Goal: Task Accomplishment & Management: Use online tool/utility

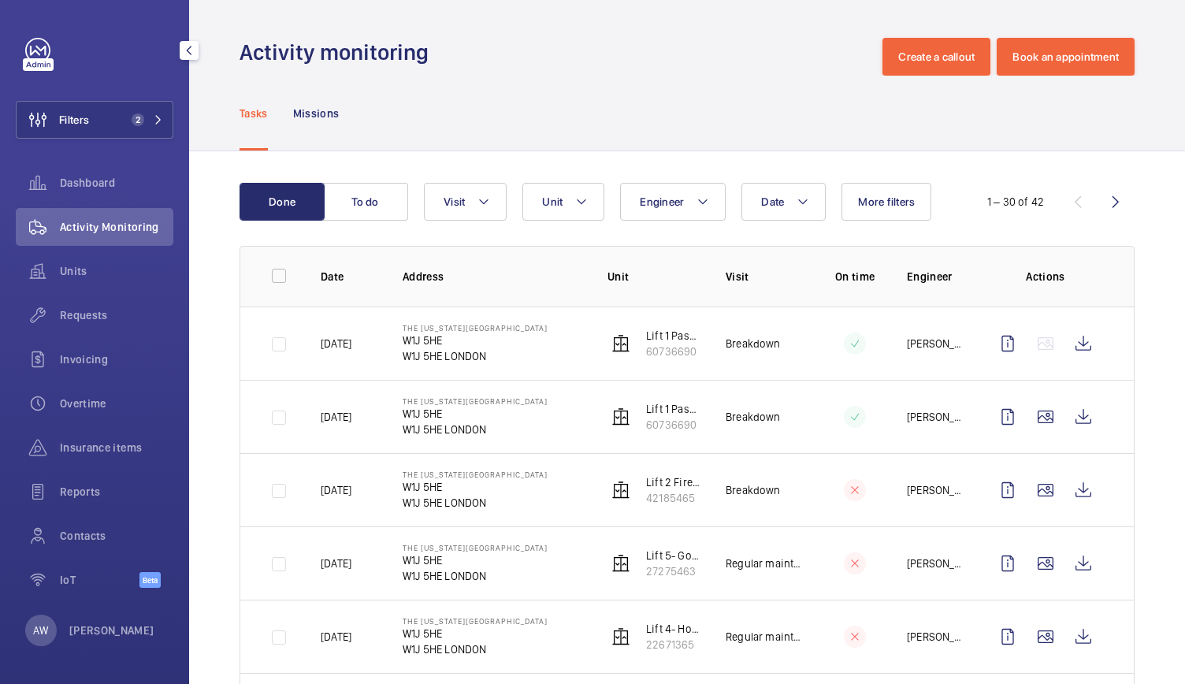
click at [156, 128] on button "Filters 2" at bounding box center [95, 120] width 158 height 38
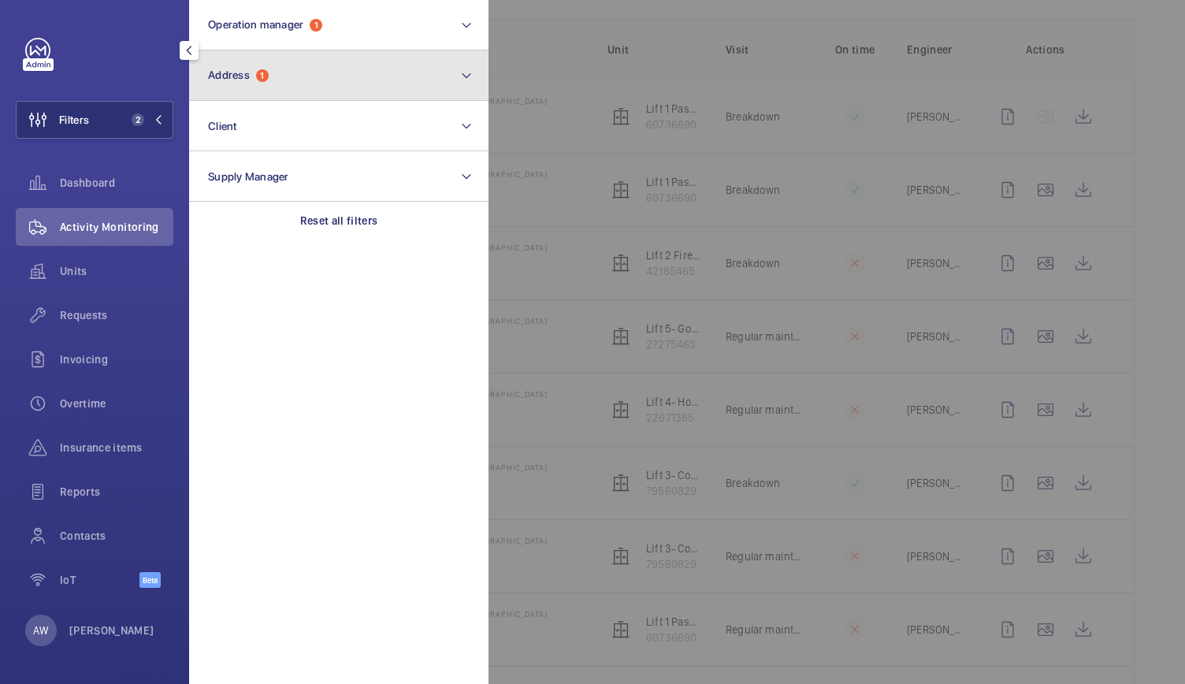
click at [270, 64] on button "Address 1" at bounding box center [338, 75] width 299 height 50
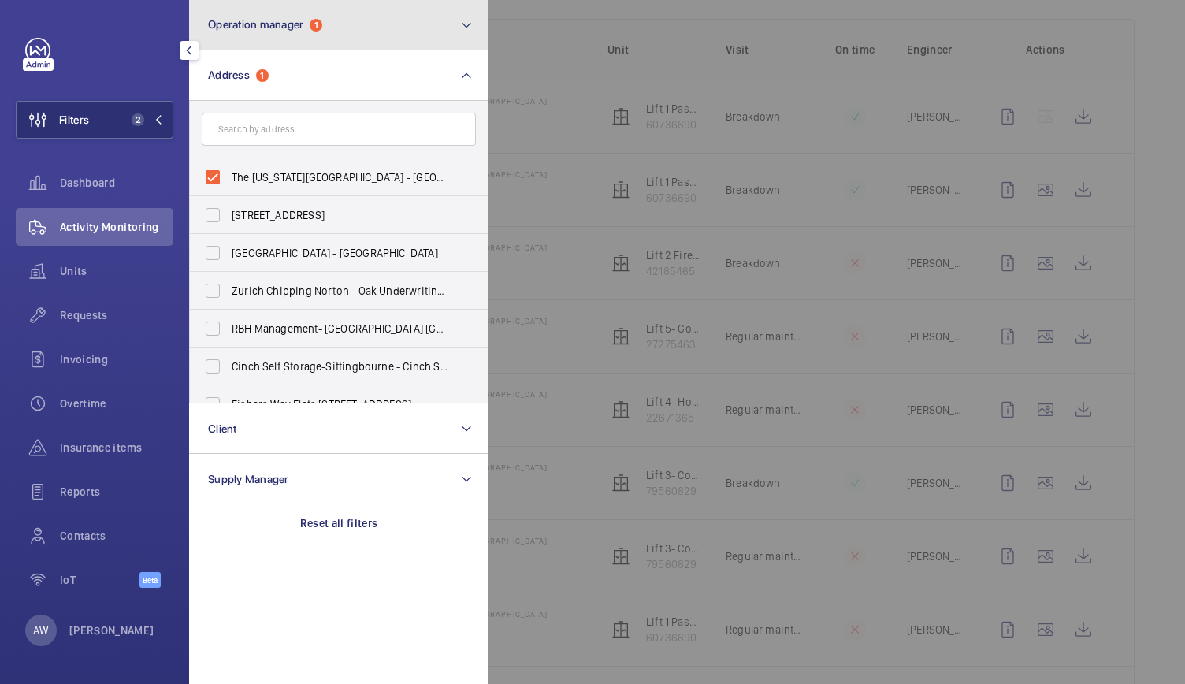
click at [277, 31] on span "Operation manager" at bounding box center [255, 24] width 95 height 13
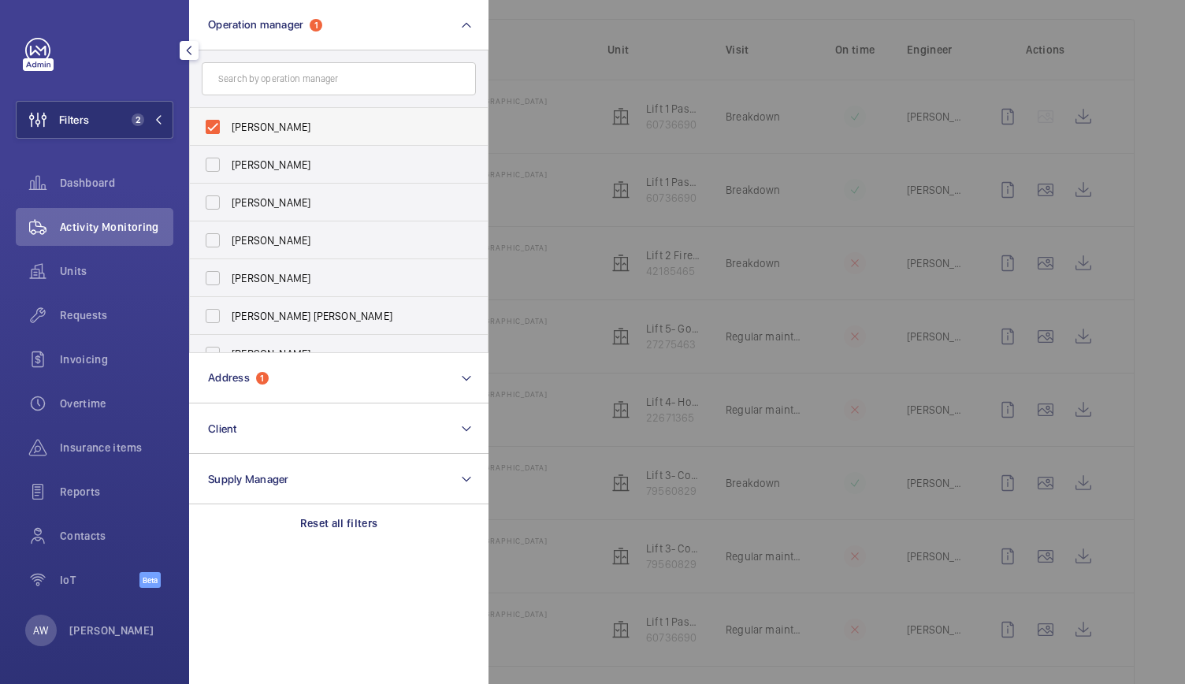
click at [206, 125] on label "[PERSON_NAME]" at bounding box center [327, 127] width 274 height 38
click at [206, 125] on input "[PERSON_NAME]" at bounding box center [213, 127] width 32 height 32
checkbox input "false"
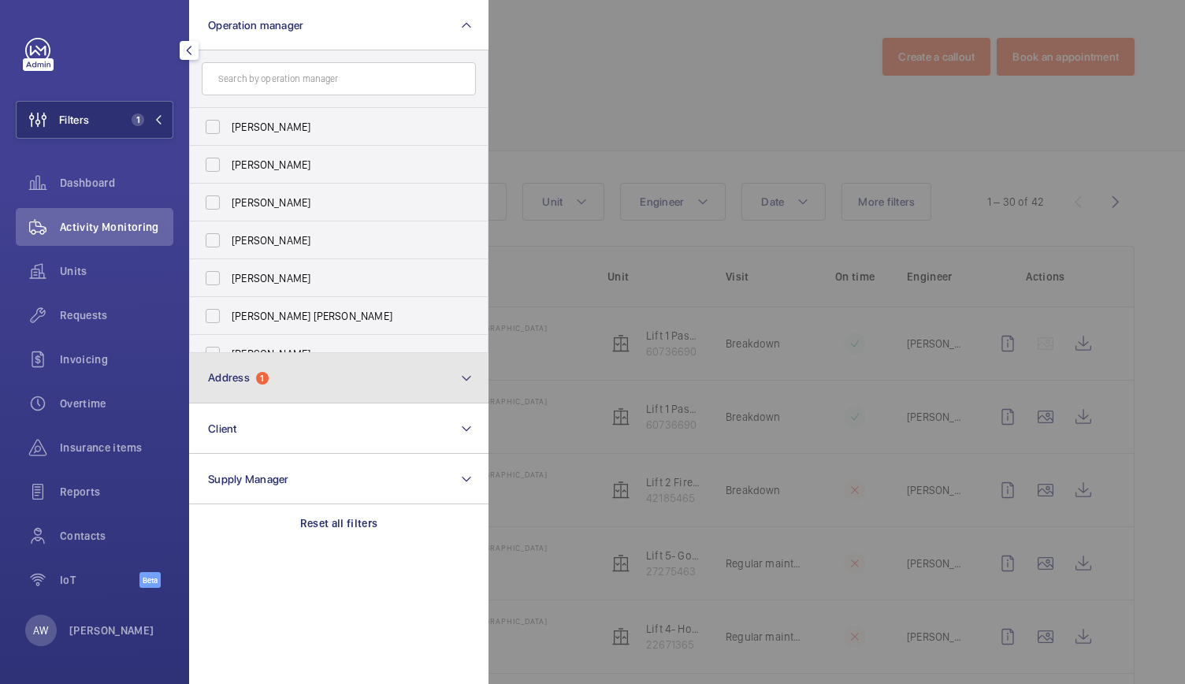
click at [241, 373] on span "Address" at bounding box center [229, 377] width 42 height 13
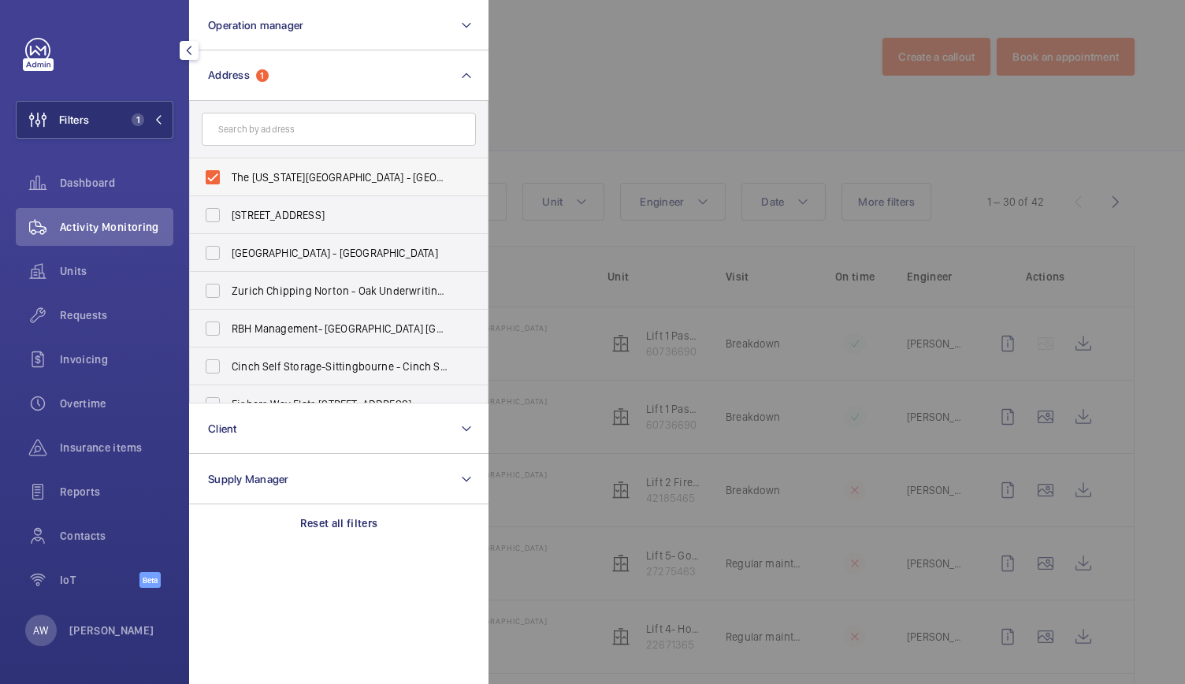
click at [239, 168] on label "The [US_STATE][GEOGRAPHIC_DATA] - [GEOGRAPHIC_DATA]" at bounding box center [327, 177] width 274 height 38
click at [229, 168] on input "The [US_STATE][GEOGRAPHIC_DATA] - [GEOGRAPHIC_DATA]" at bounding box center [213, 178] width 32 height 32
checkbox input "false"
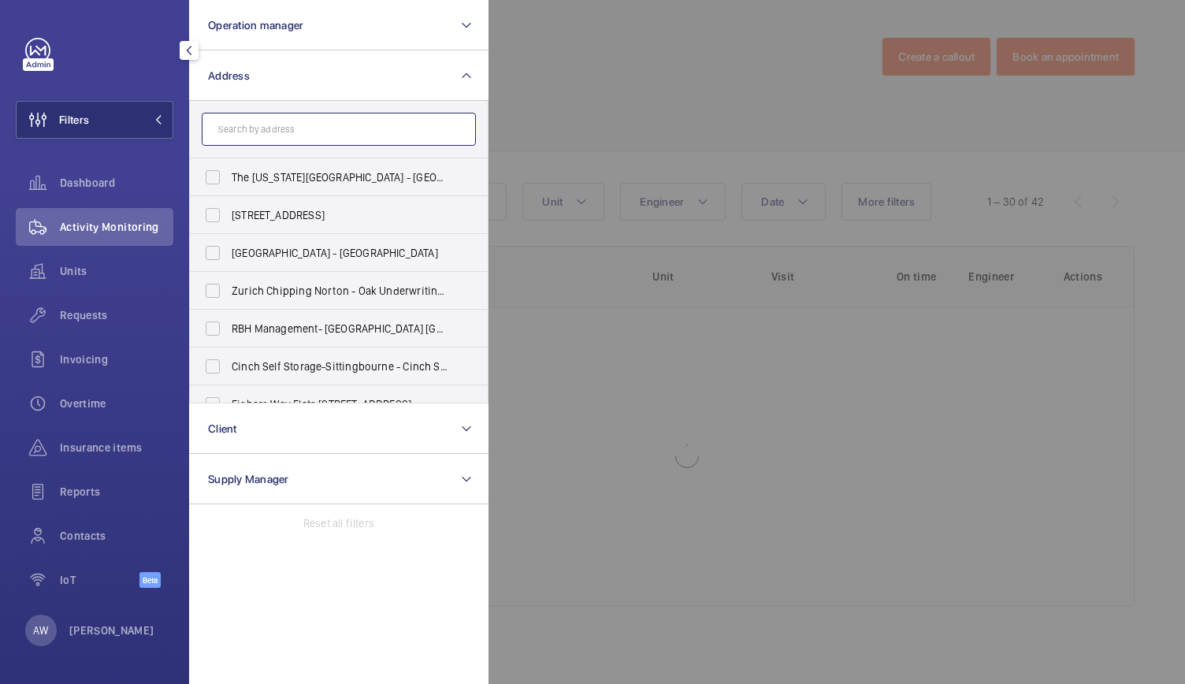
click at [252, 125] on input "text" at bounding box center [339, 129] width 274 height 33
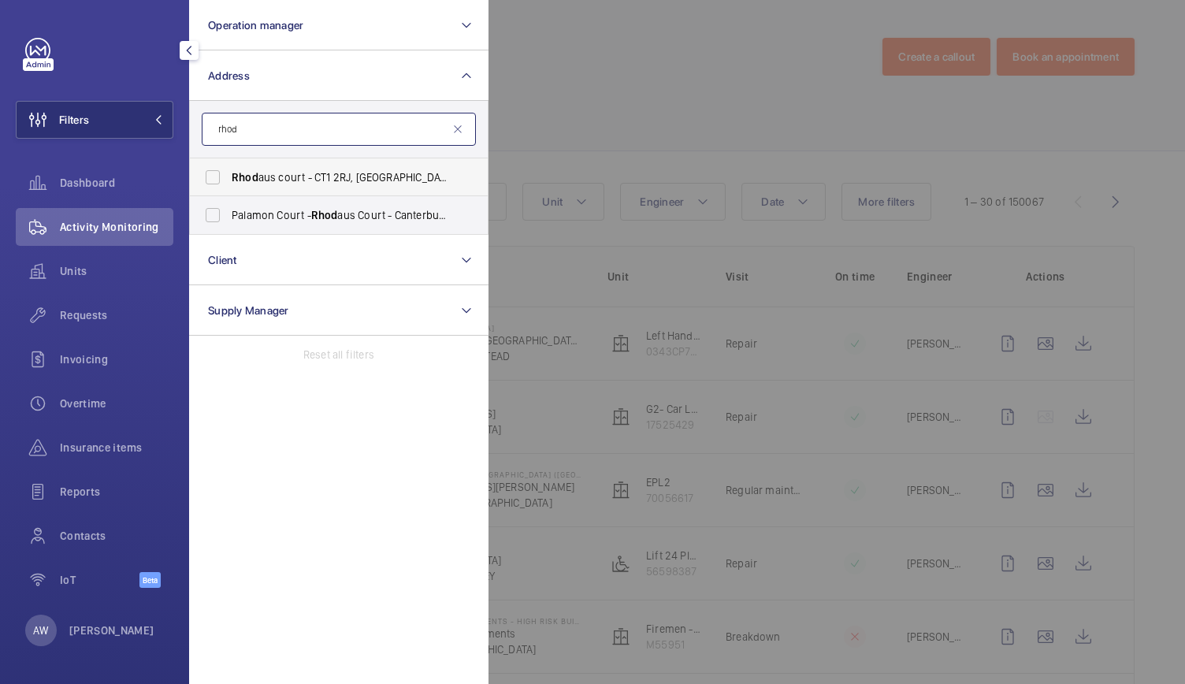
type input "rhod"
click at [273, 177] on span "Rhod aus court - CT1 [GEOGRAPHIC_DATA] 2RJ" at bounding box center [340, 177] width 217 height 16
click at [229, 177] on input "Rhod aus court - CT1 [GEOGRAPHIC_DATA] 2RJ" at bounding box center [213, 178] width 32 height 32
checkbox input "true"
click at [278, 216] on span "Palamon Court - Rhod aus Court - Canterbury Student Accommodation, [GEOGRAPHIC_…" at bounding box center [340, 215] width 217 height 16
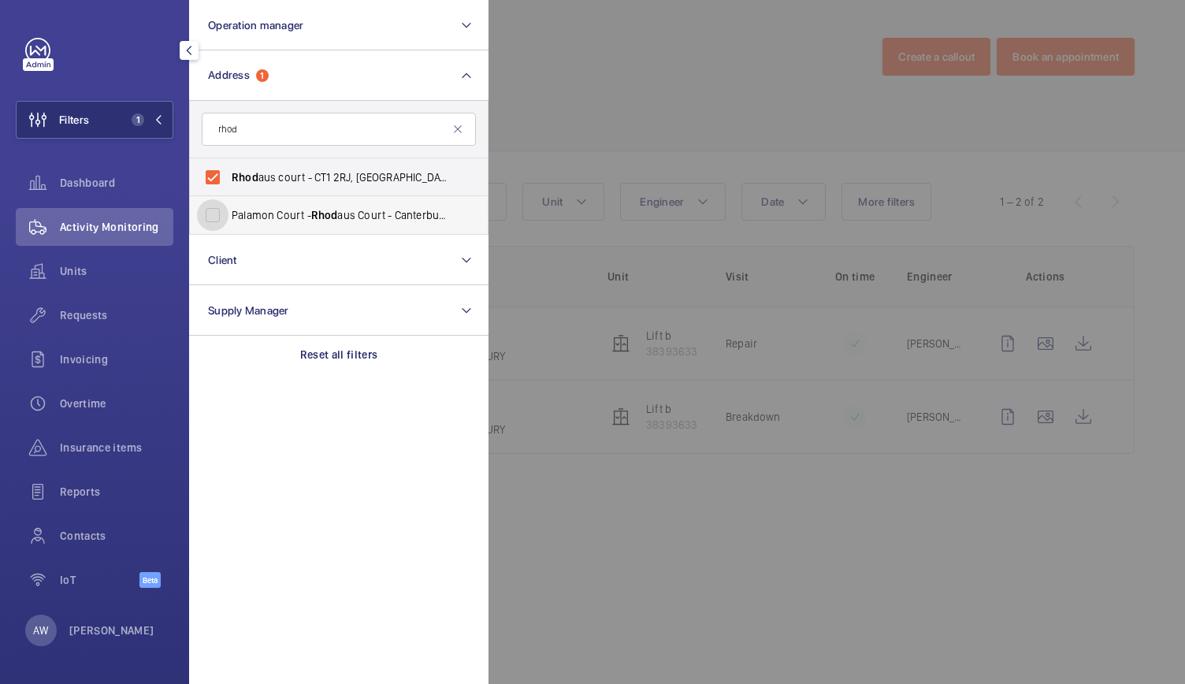
click at [229, 216] on input "Palamon Court - Rhod aus Court - Canterbury Student Accommodation, [GEOGRAPHIC_…" at bounding box center [213, 215] width 32 height 32
checkbox input "true"
click at [619, 125] on div at bounding box center [1081, 342] width 1185 height 684
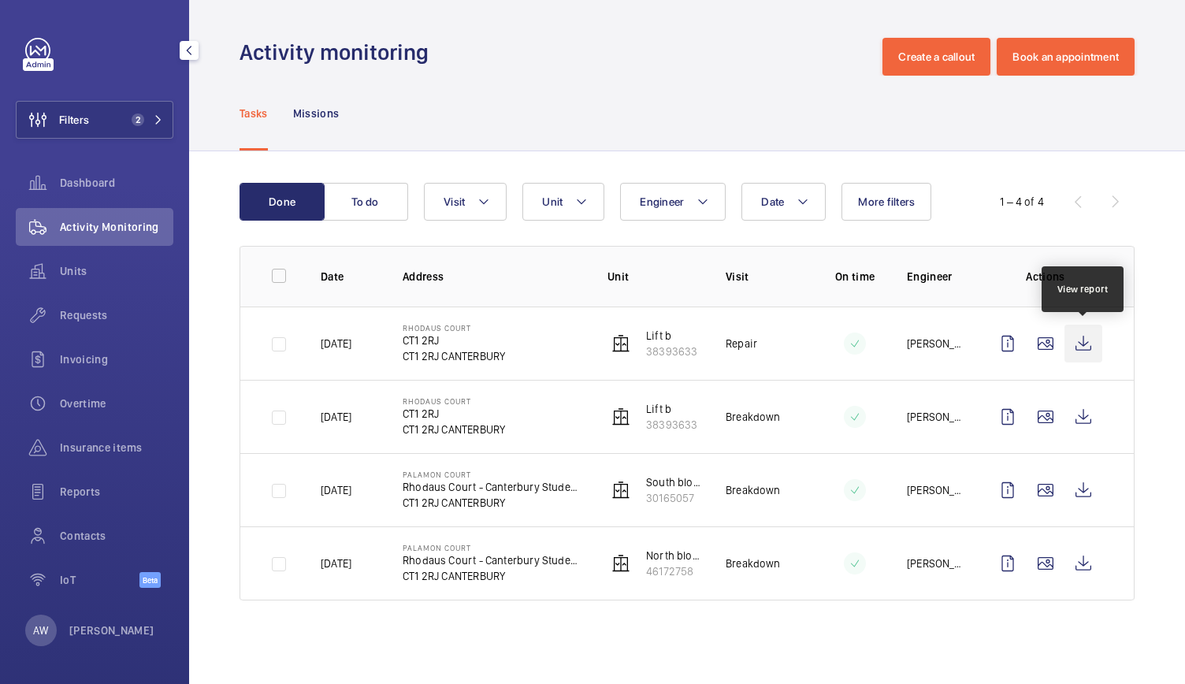
click at [1083, 348] on wm-front-icon-button at bounding box center [1084, 344] width 38 height 38
